Goal: Find contact information: Find contact information

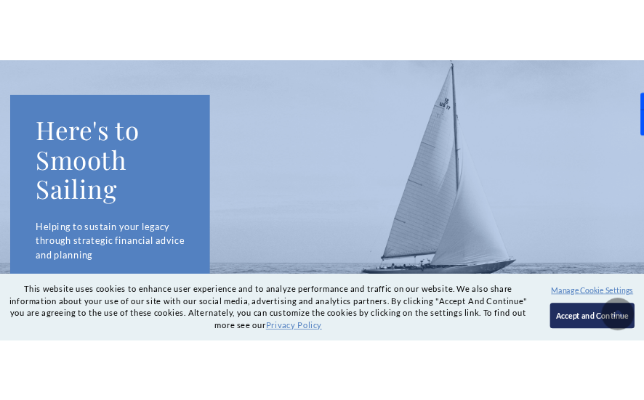
scroll to position [189, 0]
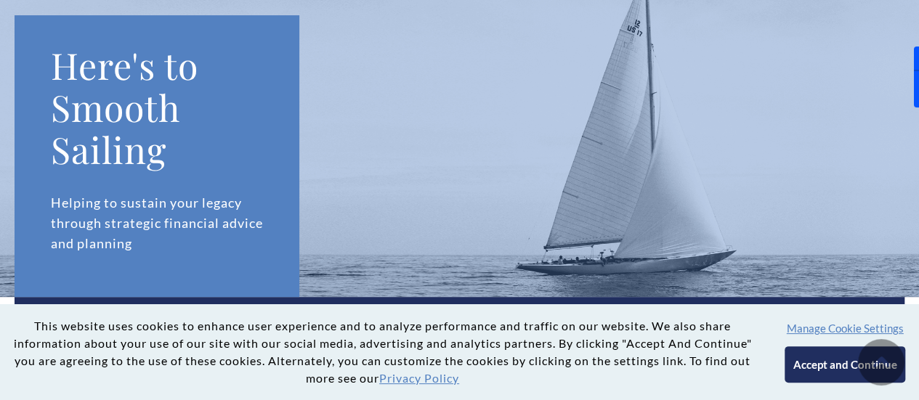
click at [801, 367] on button "Accept and Continue" at bounding box center [844, 364] width 120 height 36
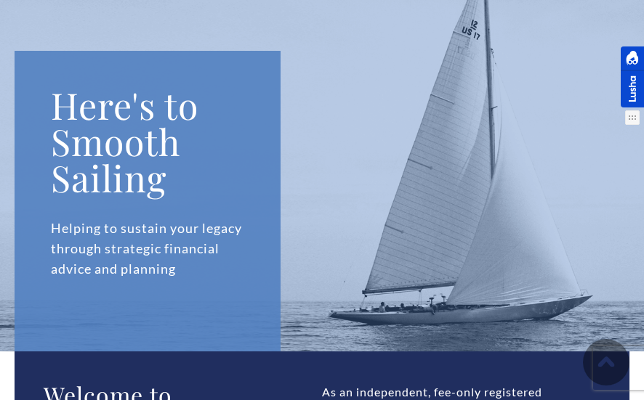
click at [628, 81] on div at bounding box center [631, 76] width 23 height 61
click at [628, 88] on div at bounding box center [631, 76] width 23 height 61
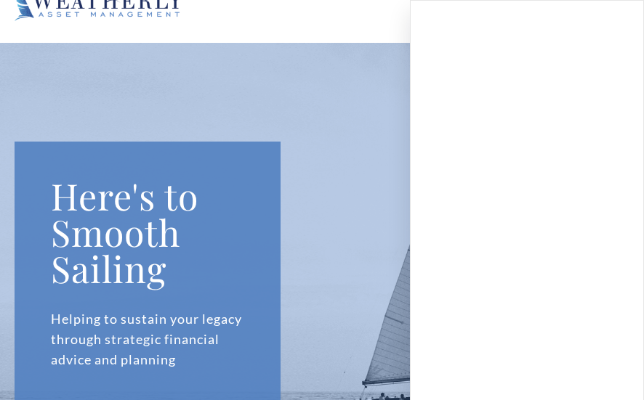
scroll to position [0, 0]
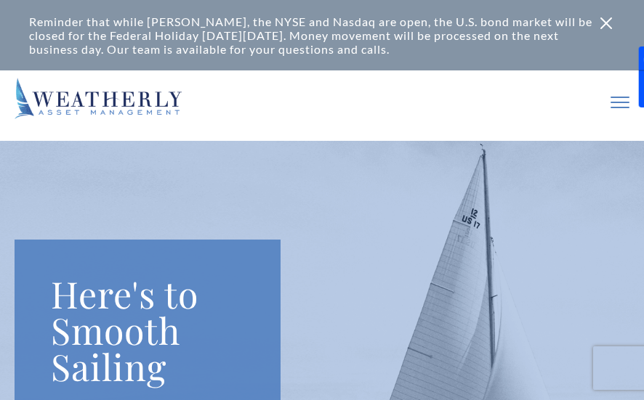
click at [597, 20] on icon at bounding box center [605, 23] width 17 height 17
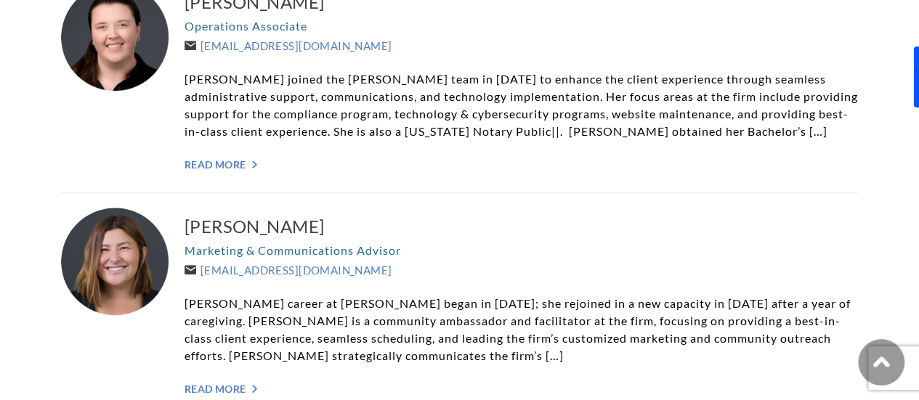
scroll to position [3104, 0]
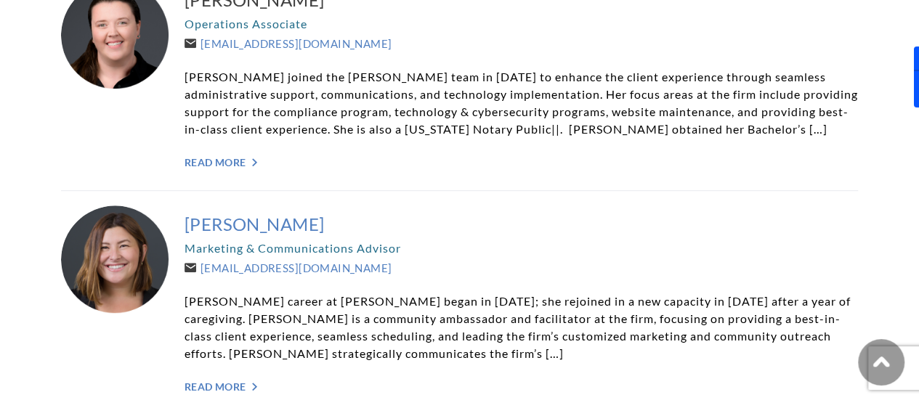
drag, startPoint x: 178, startPoint y: 133, endPoint x: 320, endPoint y: 137, distance: 141.7
click at [320, 191] on div "Yoshi Brownlee Marketing & Communications Advisor Yoshi@WeatherlyAssetMgt.com Y…" at bounding box center [459, 303] width 797 height 224
copy h3 "[PERSON_NAME]"
click at [535, 206] on div "Yoshi Brownlee Marketing & Communications Advisor Yoshi@WeatherlyAssetMgt.com Y…" at bounding box center [520, 303] width 673 height 195
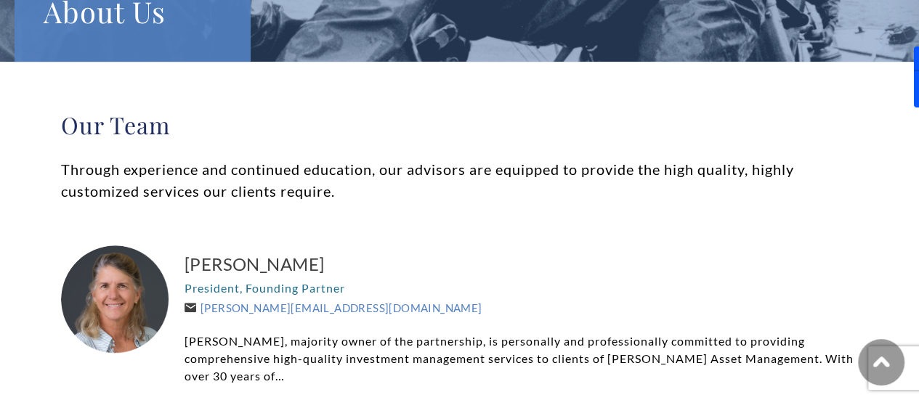
scroll to position [0, 0]
